Goal: Task Accomplishment & Management: Manage account settings

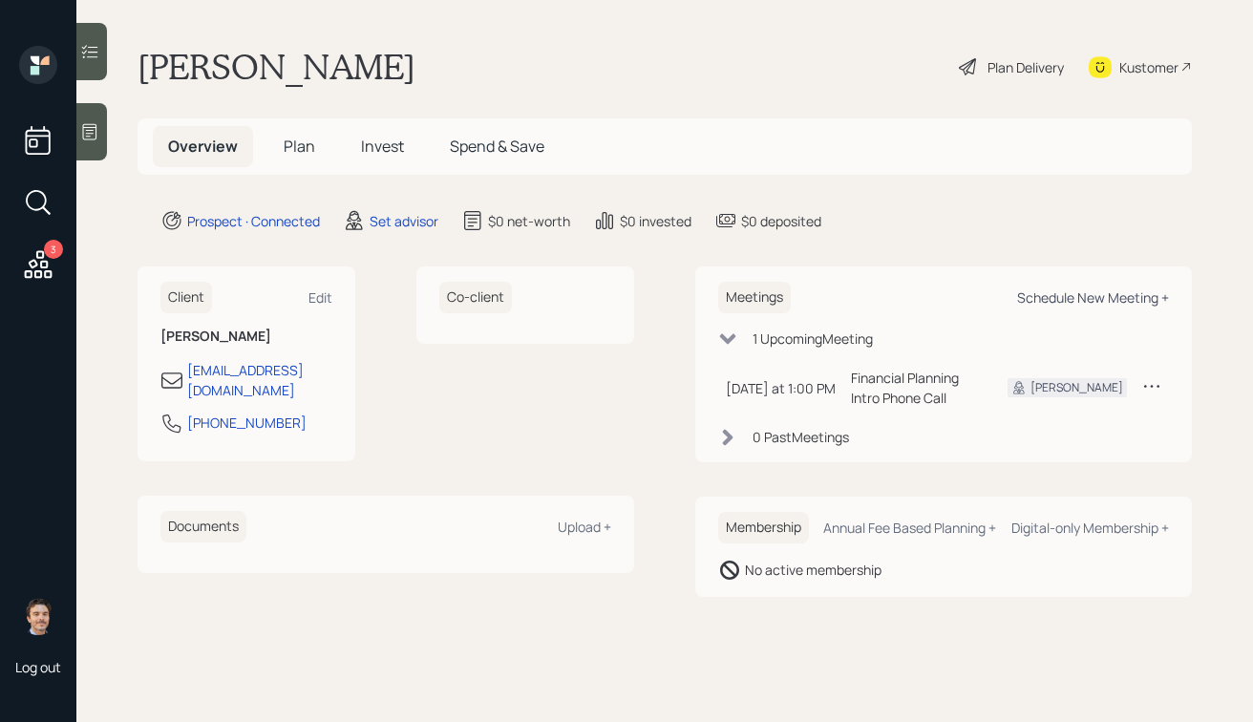
click at [1071, 299] on div "Schedule New Meeting +" at bounding box center [1093, 298] width 152 height 18
select select "round-[PERSON_NAME]"
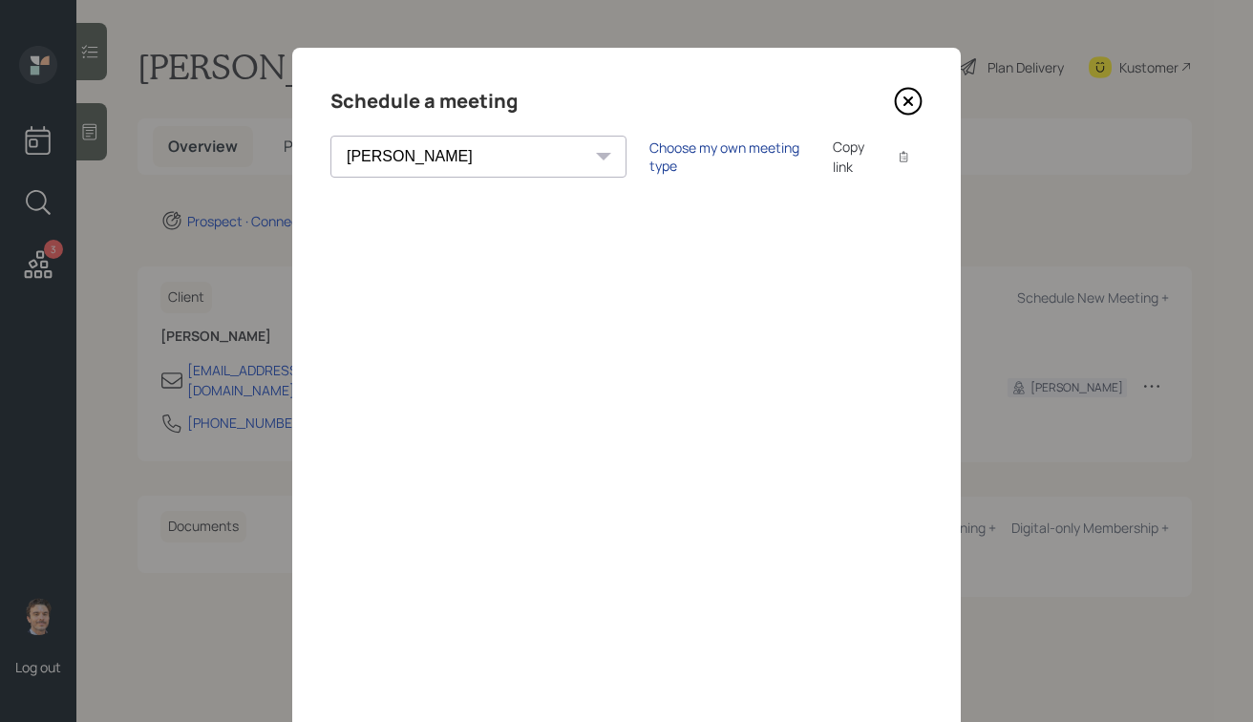
click at [650, 162] on div "Choose my own meeting type" at bounding box center [730, 157] width 160 height 36
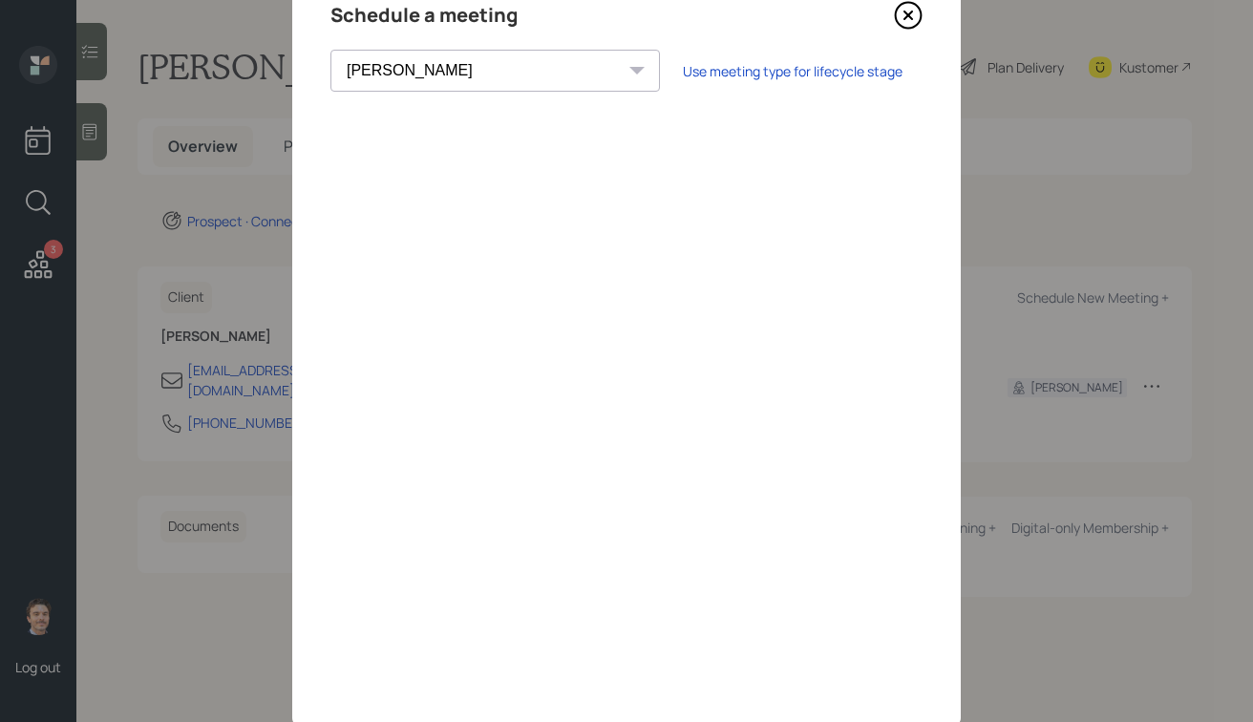
scroll to position [103, 0]
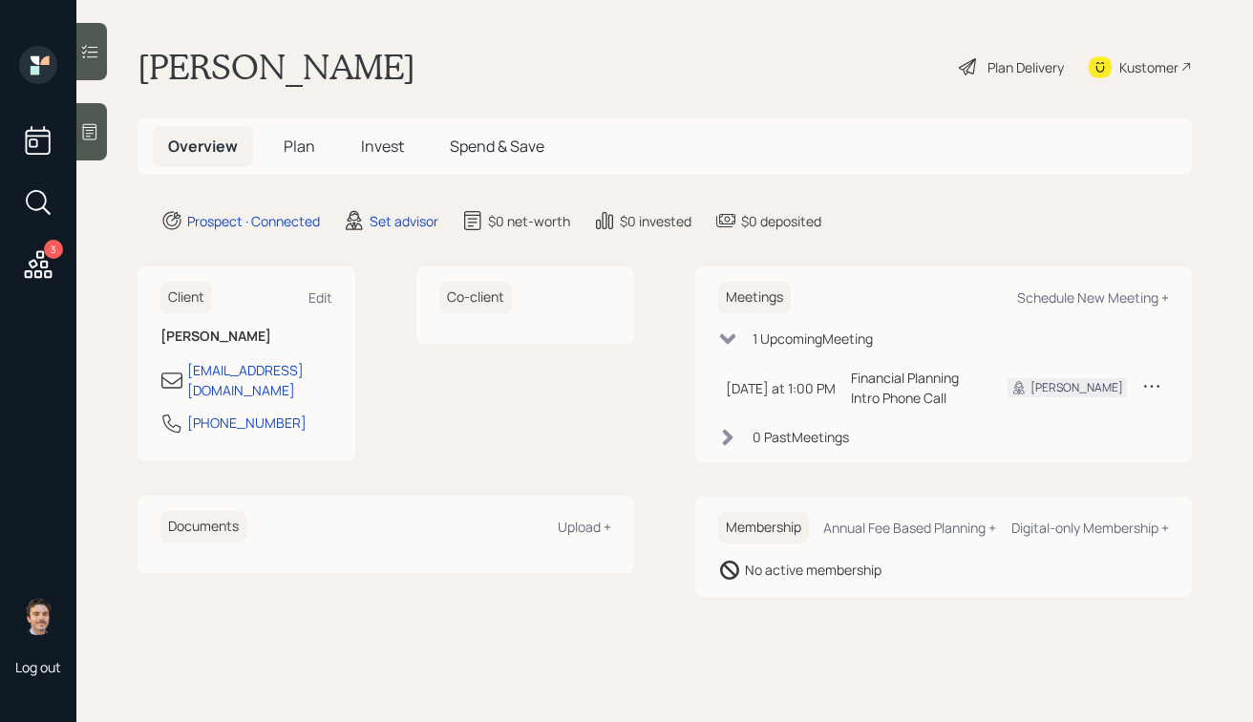
click at [79, 137] on div at bounding box center [91, 131] width 31 height 57
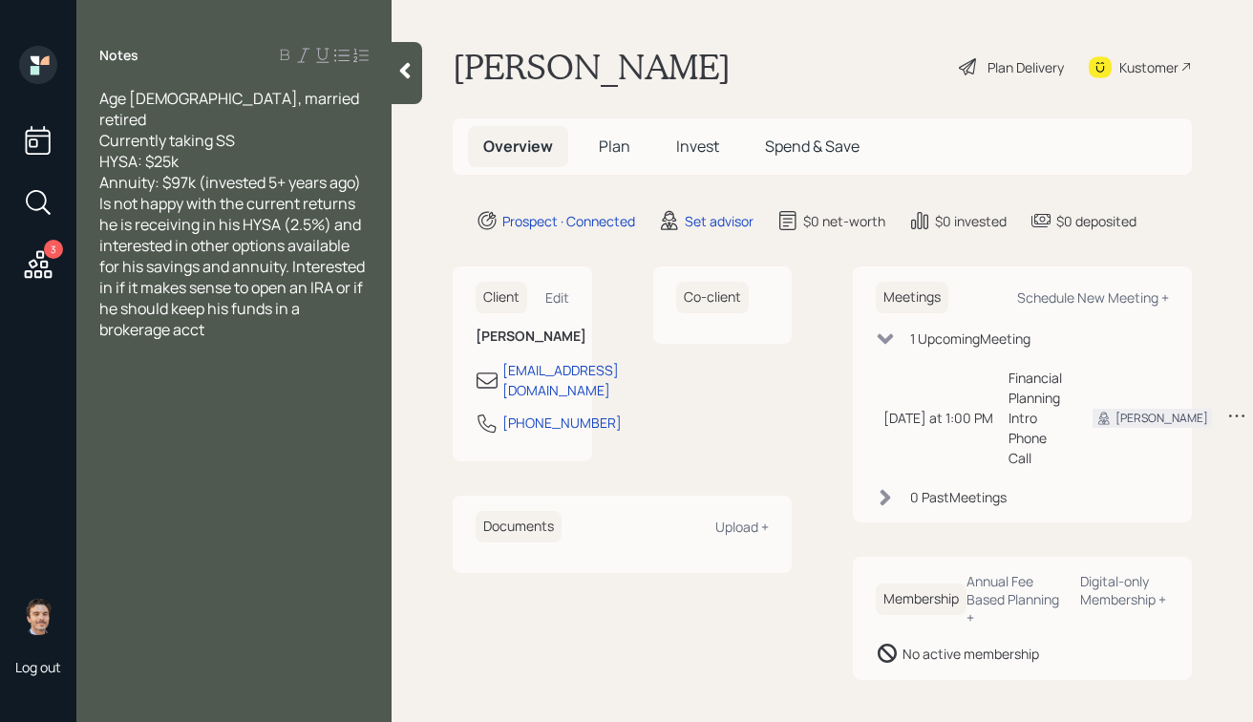
click at [365, 172] on div "Annuity: $97k (invested 5+ years ago)" at bounding box center [233, 182] width 269 height 21
click at [407, 91] on div at bounding box center [407, 73] width 31 height 62
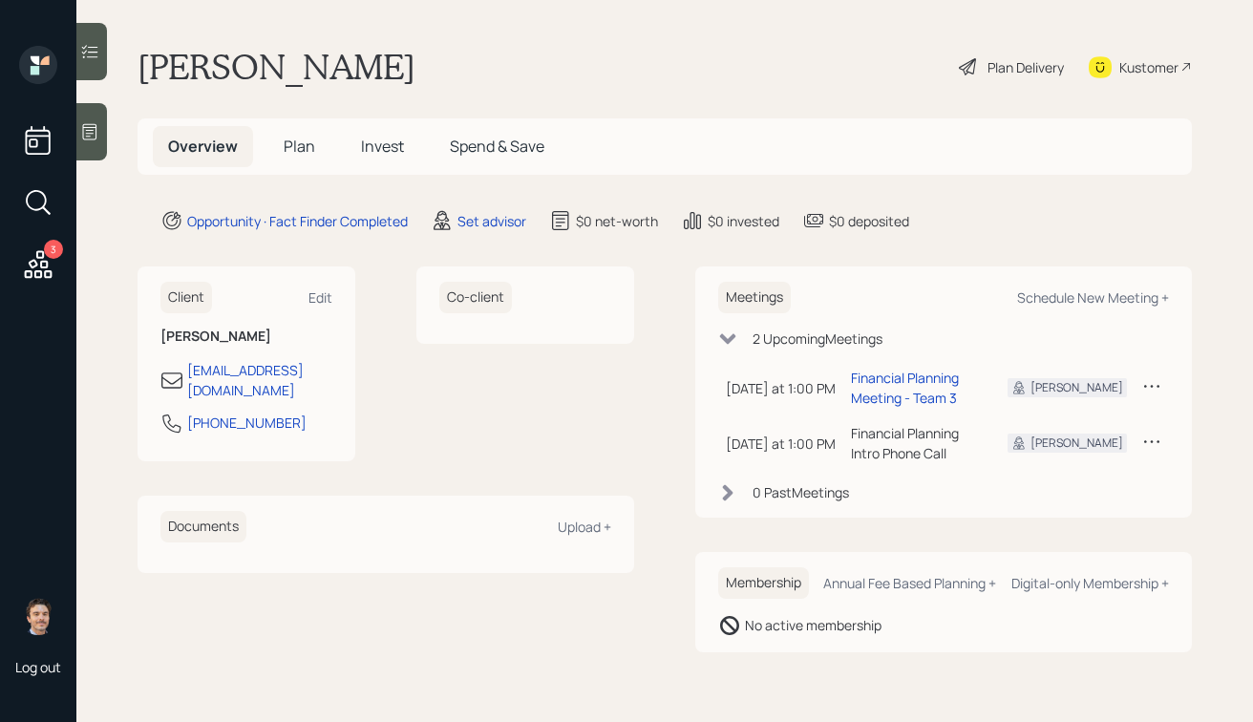
click at [96, 126] on icon at bounding box center [89, 131] width 19 height 19
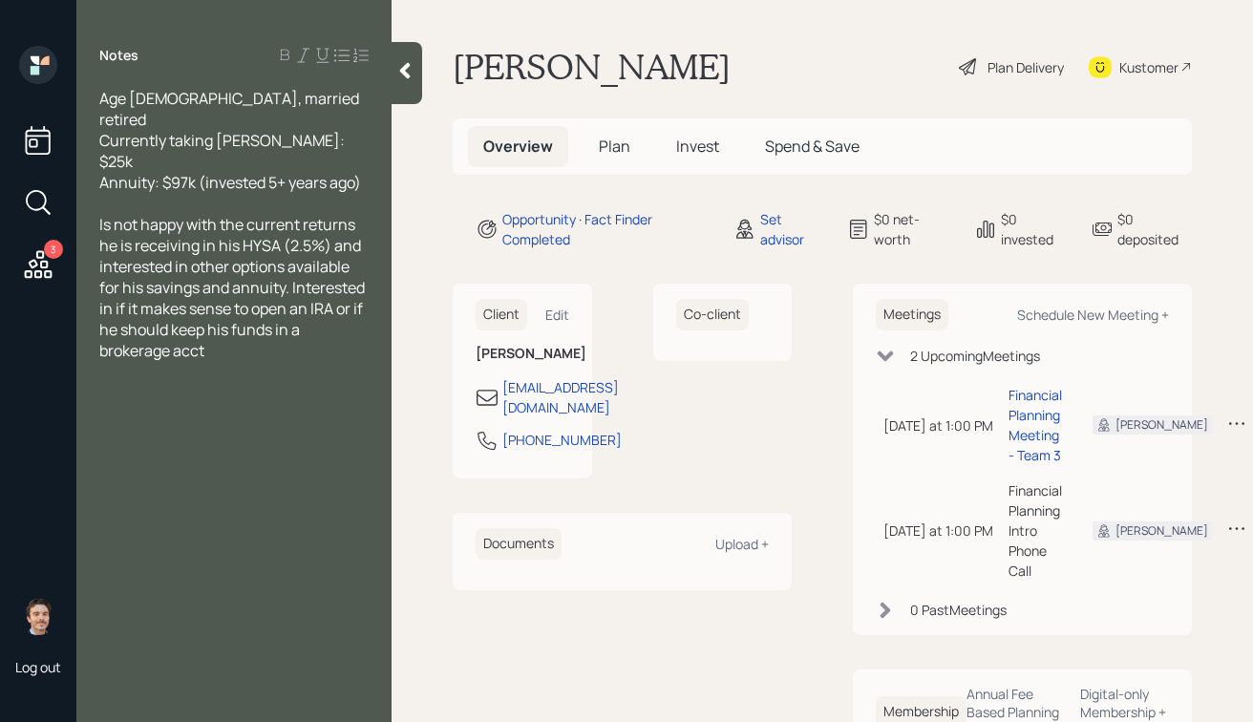
click at [398, 81] on div at bounding box center [407, 73] width 31 height 62
